Goal: Find specific page/section: Find specific page/section

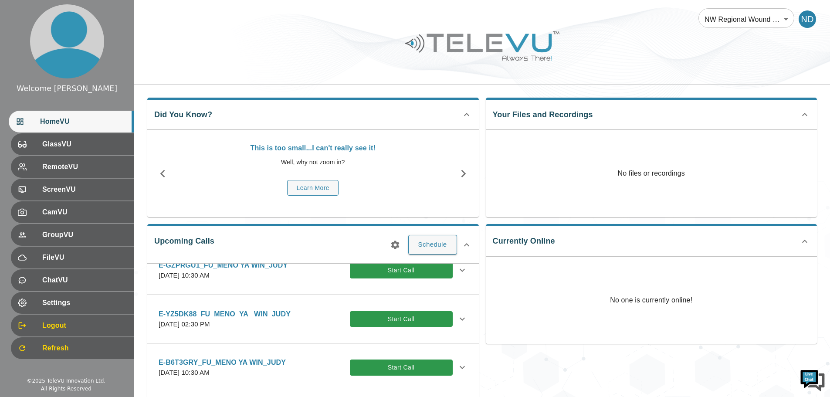
scroll to position [11, 0]
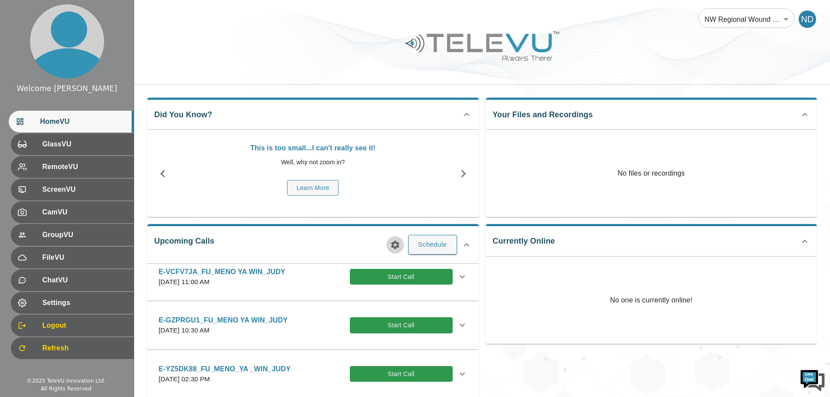
click at [395, 244] on icon "button" at bounding box center [395, 245] width 10 height 10
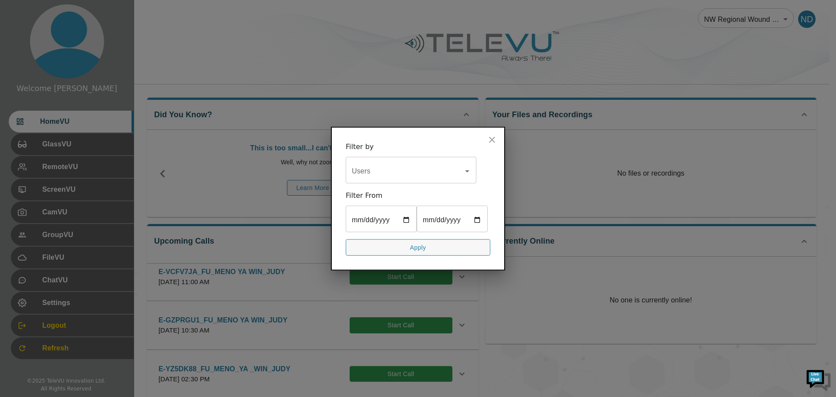
click at [468, 172] on icon "Open" at bounding box center [467, 171] width 10 height 10
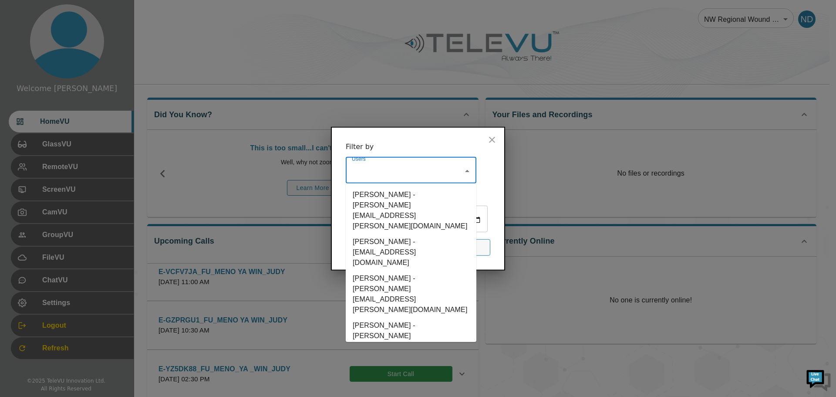
type input "F"
type input "JU"
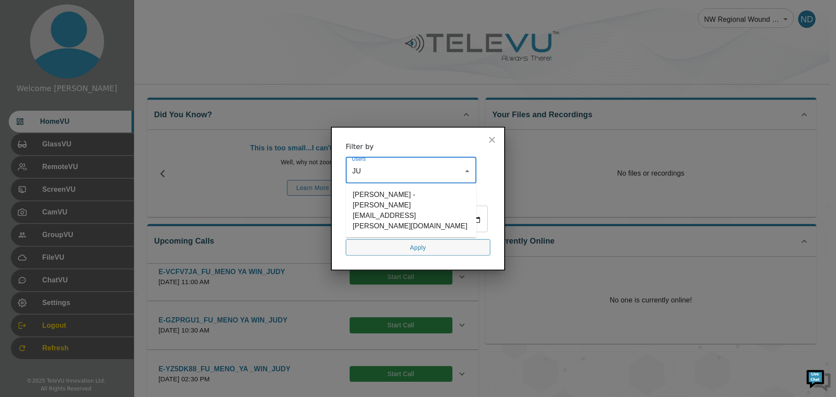
click at [400, 203] on li "[PERSON_NAME] - [PERSON_NAME][EMAIL_ADDRESS][PERSON_NAME][DOMAIN_NAME]" at bounding box center [411, 209] width 131 height 47
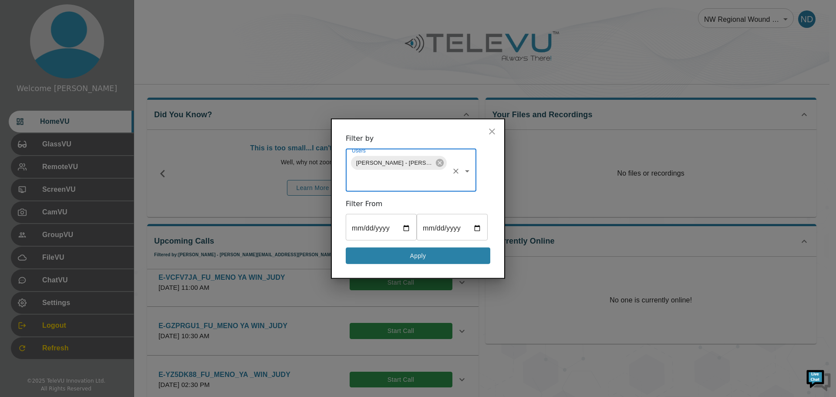
click at [396, 253] on button "Apply" at bounding box center [418, 255] width 145 height 17
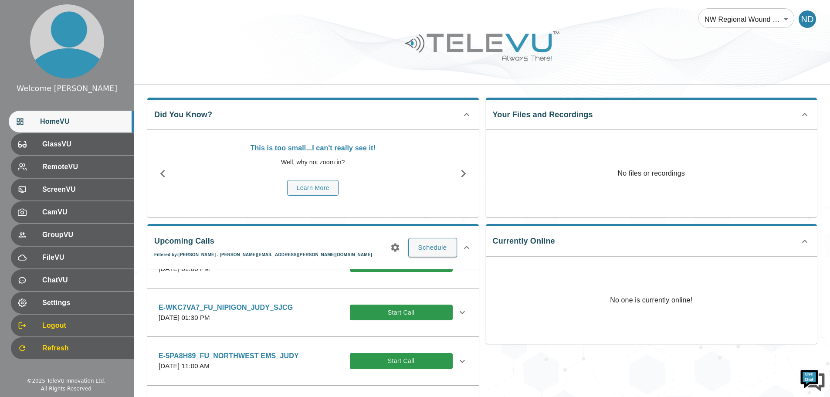
scroll to position [316, 0]
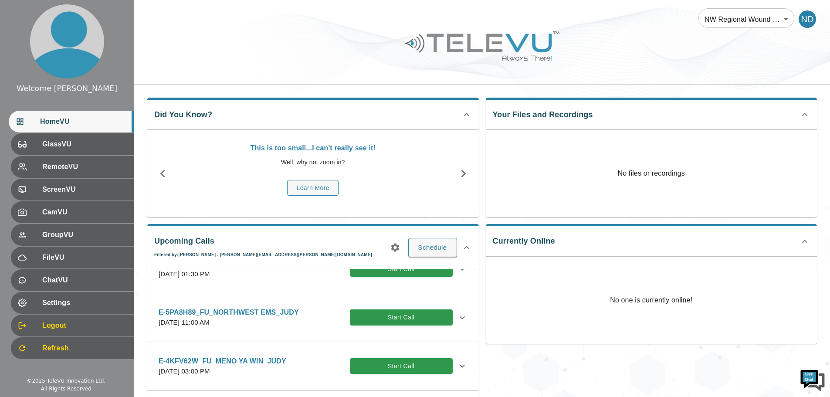
click at [460, 366] on icon at bounding box center [462, 366] width 5 height 3
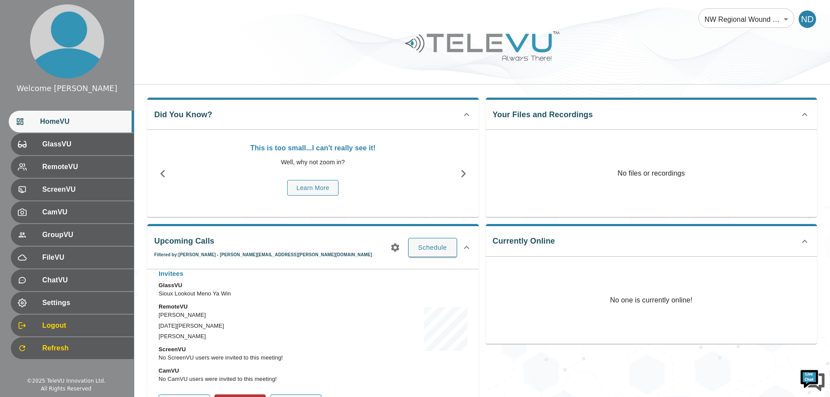
scroll to position [534, 0]
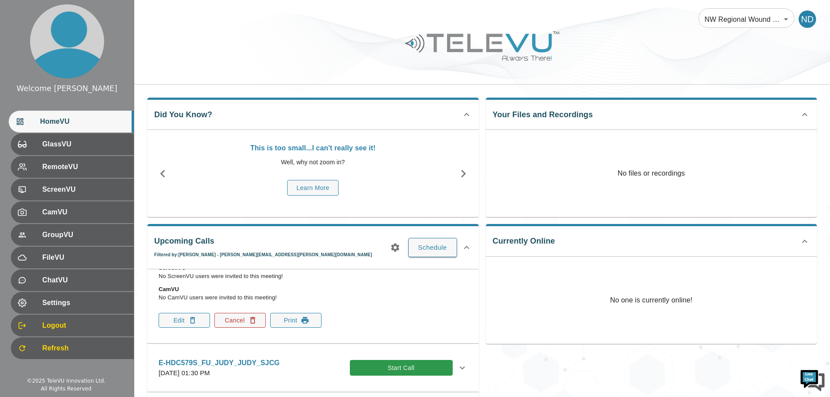
click at [231, 323] on button "Cancel" at bounding box center [239, 320] width 51 height 15
